Goal: Task Accomplishment & Management: Complete application form

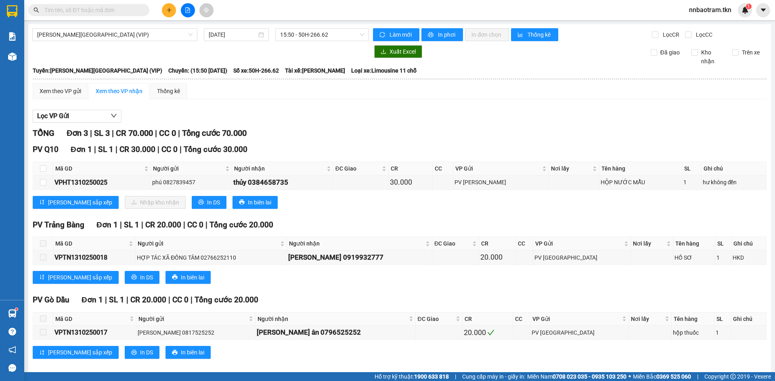
click at [110, 11] on input "text" at bounding box center [91, 10] width 95 height 9
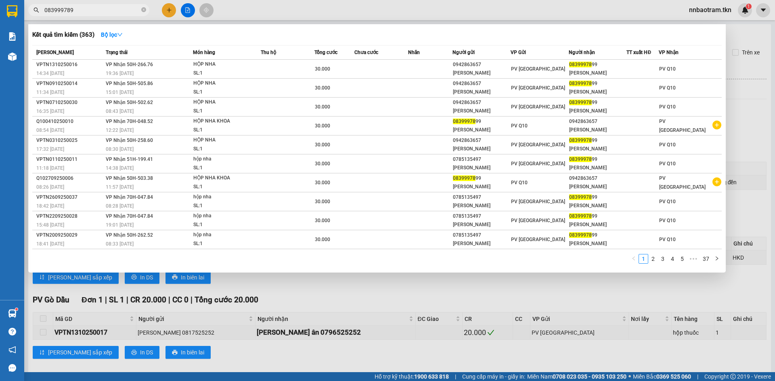
type input "0839997899"
drag, startPoint x: 97, startPoint y: 10, endPoint x: 10, endPoint y: 19, distance: 86.8
click at [11, 19] on section "Kết quả [PERSON_NAME] ( 362 ) Bộ lọc Mã ĐH Trạng thái Món hàng Thu hộ Tổng [PER…" at bounding box center [387, 190] width 775 height 381
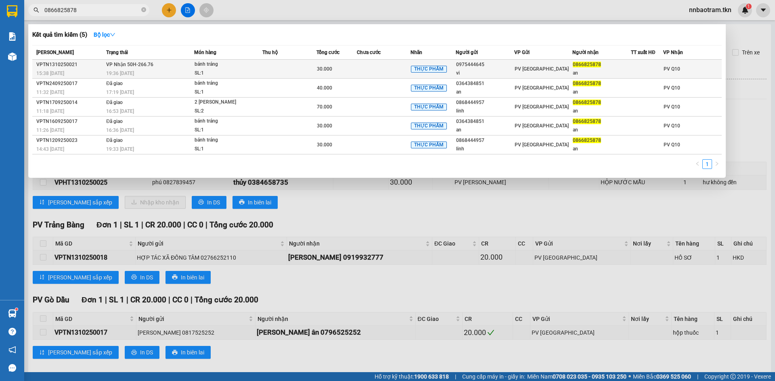
type input "0866825878"
click at [294, 67] on td at bounding box center [289, 69] width 54 height 19
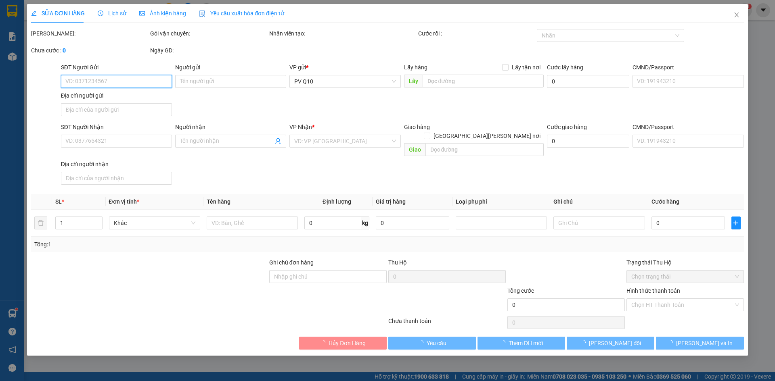
type input "0975444645"
type input "vi"
type input "0866825878"
type input "an"
type input "30.000"
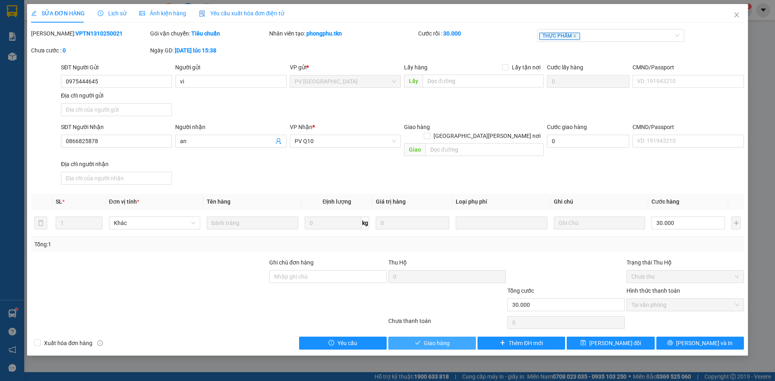
click at [429, 339] on span "Giao hàng" at bounding box center [437, 343] width 26 height 9
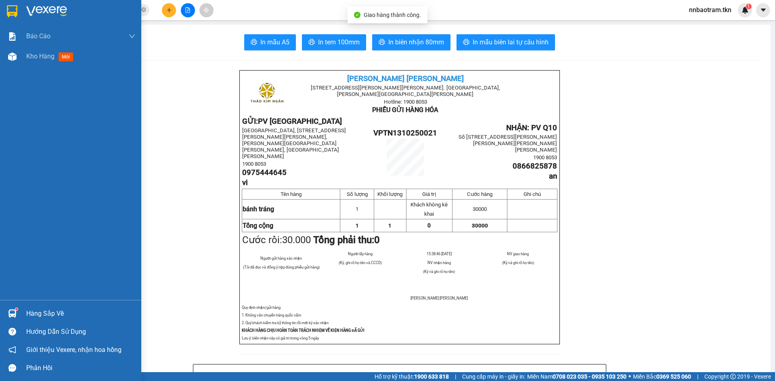
click at [15, 9] on img at bounding box center [12, 11] width 10 height 12
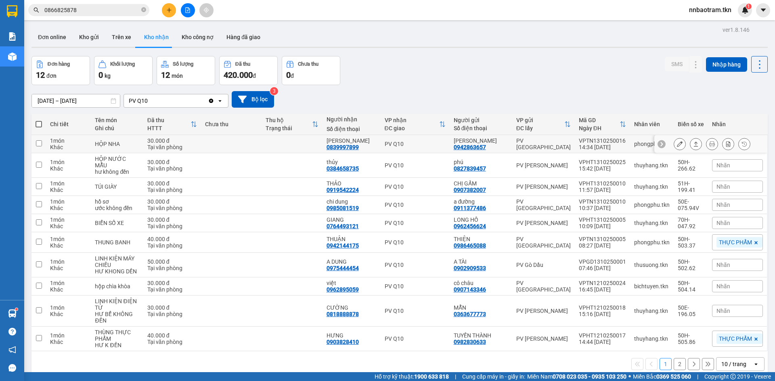
click at [267, 144] on td at bounding box center [291, 144] width 61 height 18
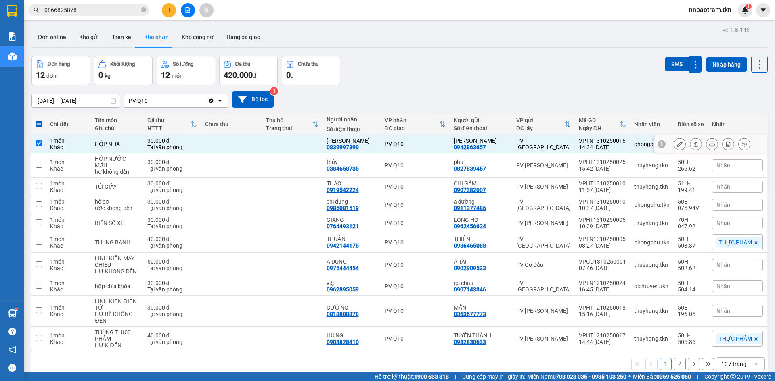
click at [693, 144] on icon at bounding box center [695, 144] width 4 height 5
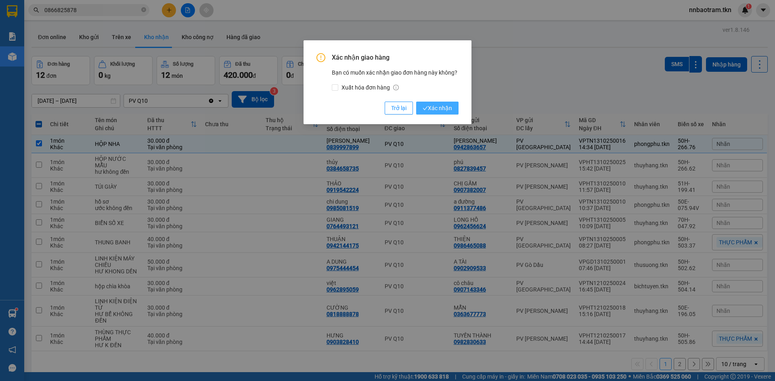
click at [438, 107] on span "Xác nhận" at bounding box center [436, 108] width 29 height 9
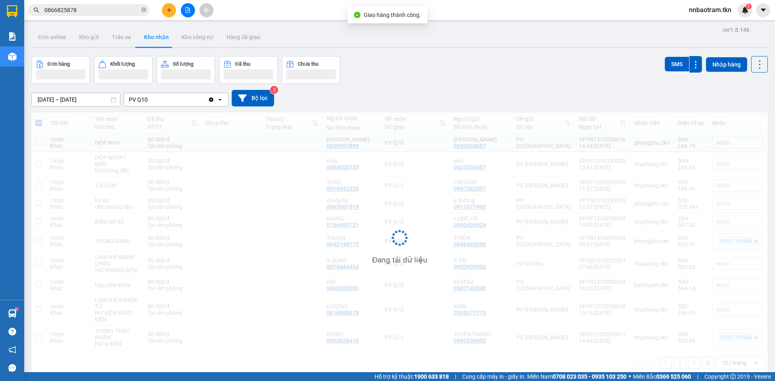
checkbox input "false"
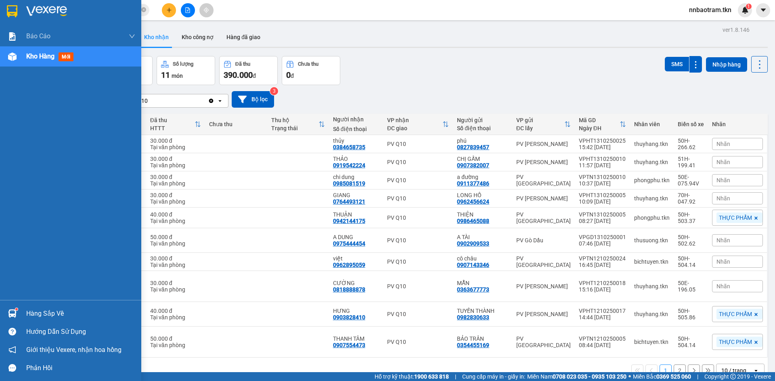
click at [17, 308] on sup at bounding box center [16, 309] width 2 height 2
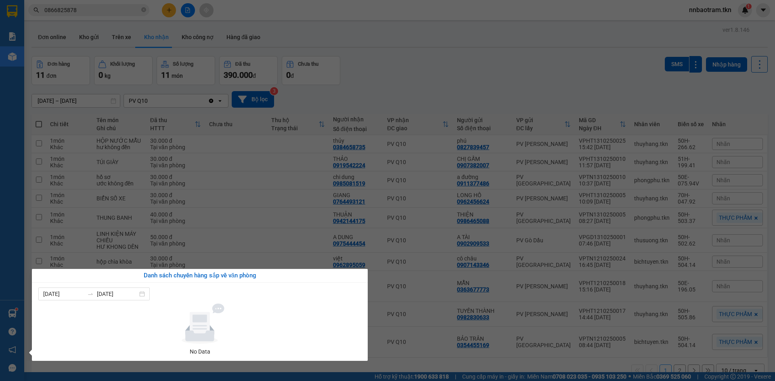
click at [378, 70] on section "Kết quả [PERSON_NAME] ( 5 ) Bộ lọc Mã ĐH Trạng thái Món hàng Thu hộ Tổng [PERSO…" at bounding box center [387, 190] width 775 height 381
